Goal: Information Seeking & Learning: Check status

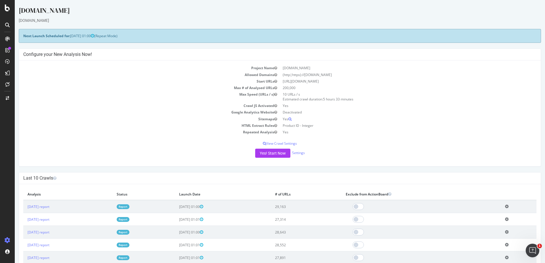
click at [130, 206] on link "Report" at bounding box center [123, 207] width 13 height 5
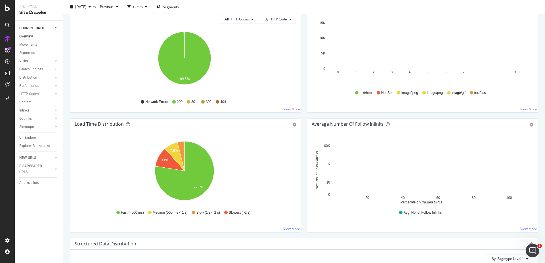
scroll to position [307, 0]
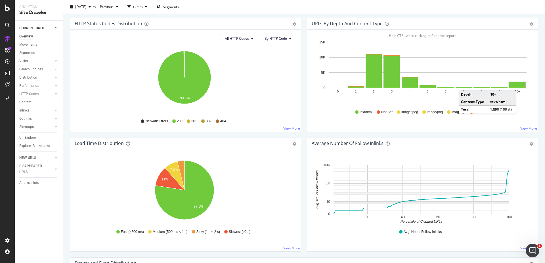
click at [518, 85] on rect "A chart." at bounding box center [518, 84] width 16 height 5
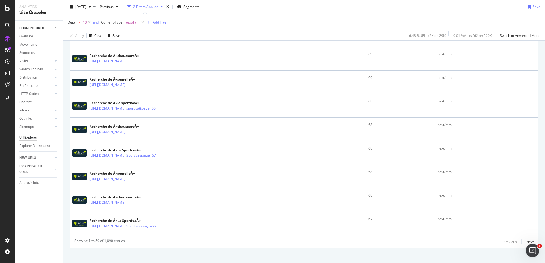
scroll to position [1171, 0]
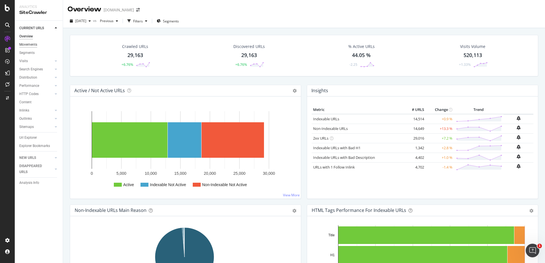
click at [31, 43] on div "Movements" at bounding box center [28, 45] width 18 height 6
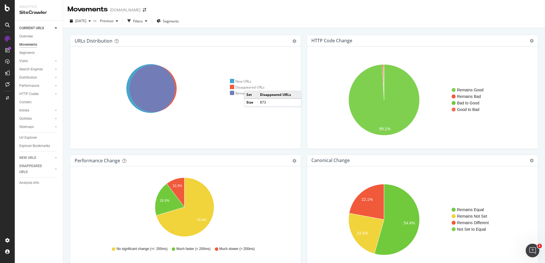
click at [250, 85] on div "Disappeared URLs" at bounding box center [247, 87] width 35 height 5
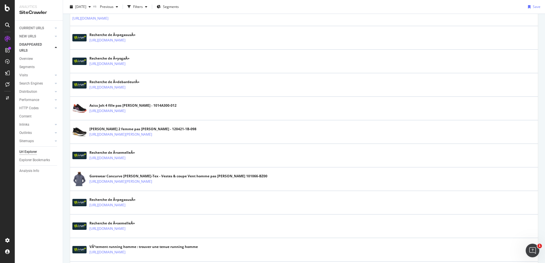
scroll to position [409, 0]
